Goal: Navigation & Orientation: Find specific page/section

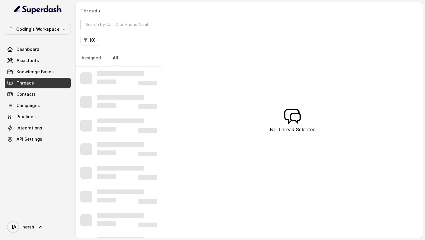
click at [34, 51] on span "Dashboard" at bounding box center [28, 49] width 23 height 6
